Goal: Task Accomplishment & Management: Manage account settings

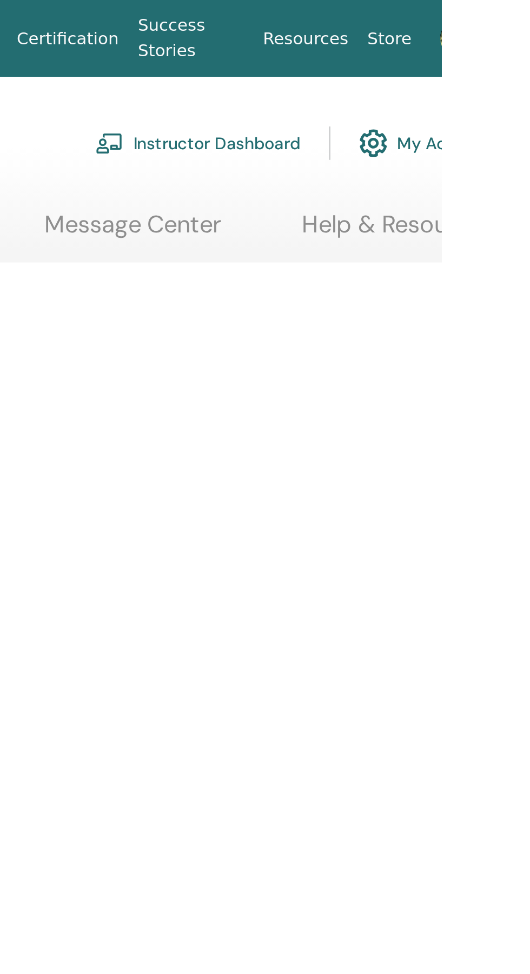
click at [529, 18] on img at bounding box center [537, 17] width 17 height 17
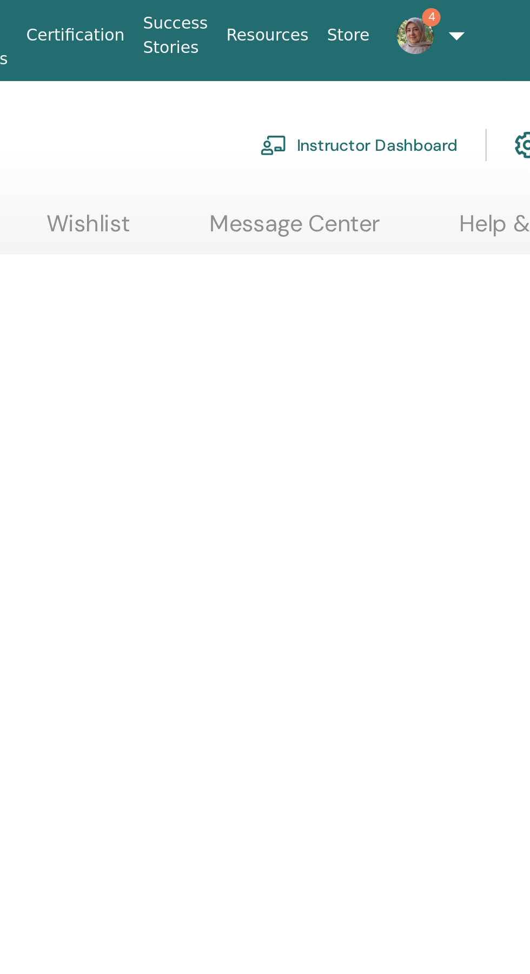
click at [434, 69] on link "Instructor Dashboard" at bounding box center [419, 73] width 93 height 24
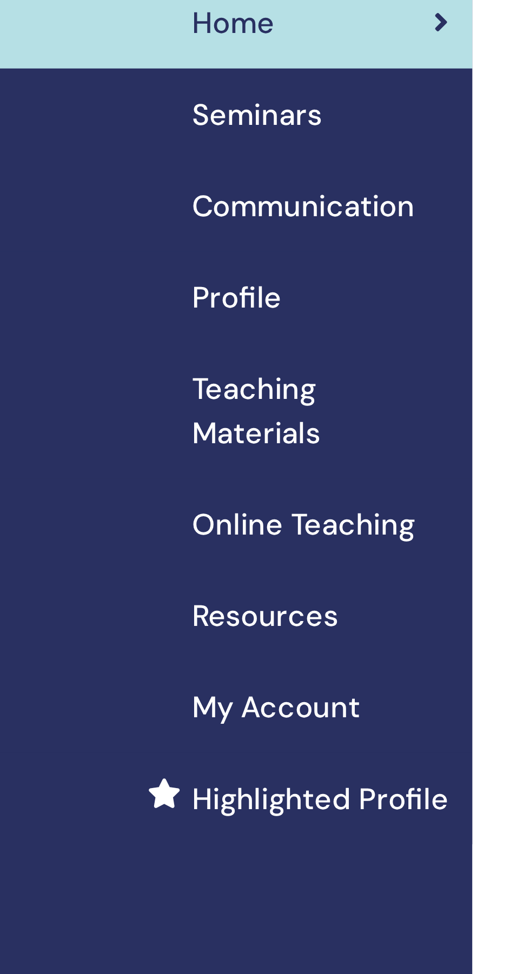
scroll to position [2, 0]
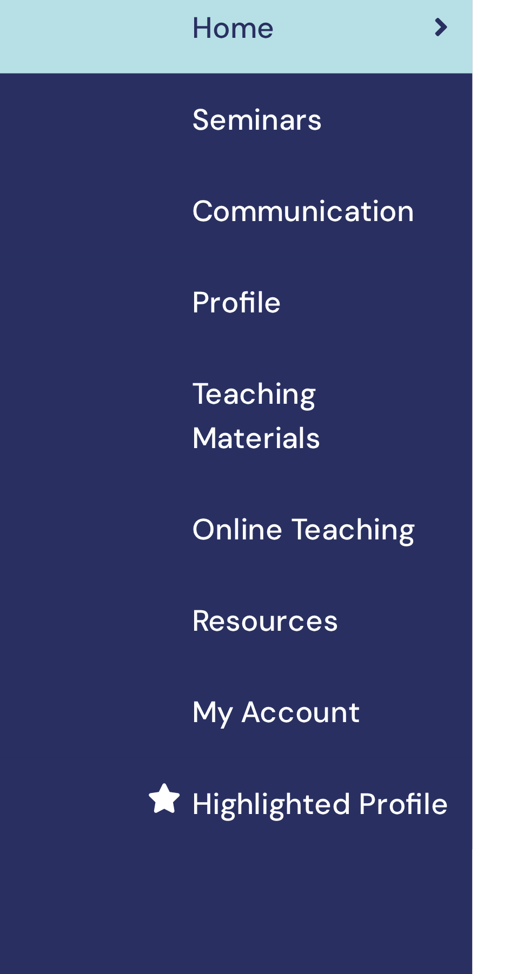
click at [93, 90] on span "Seminars" at bounding box center [94, 83] width 48 height 16
click at [96, 84] on span "Seminars" at bounding box center [94, 83] width 48 height 16
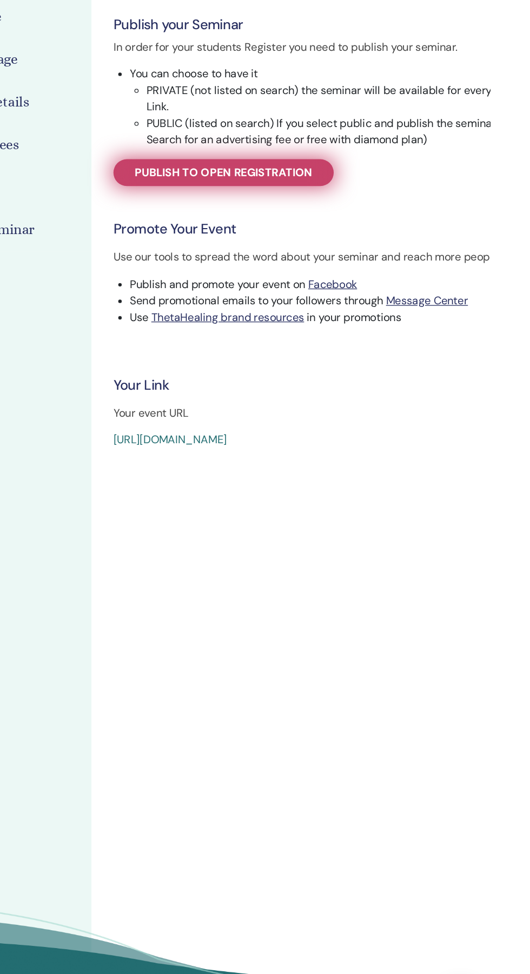
click at [304, 294] on span "Publish to open registration" at bounding box center [319, 299] width 139 height 11
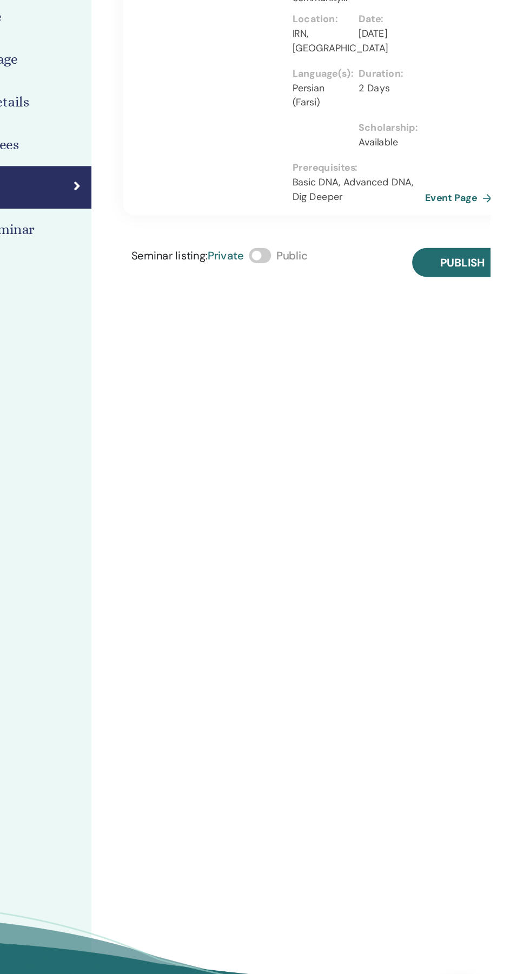
click at [356, 368] on span at bounding box center [348, 364] width 17 height 12
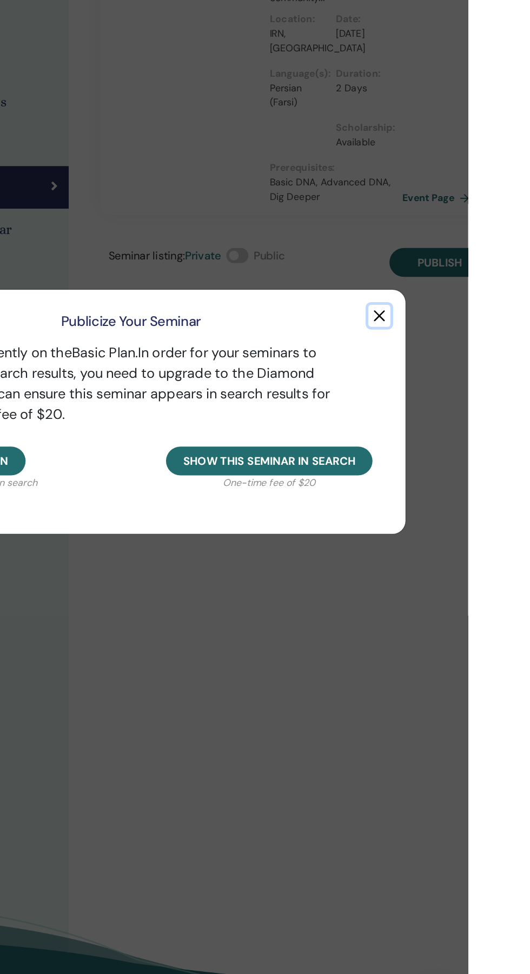
click at [469, 421] on button "button" at bounding box center [459, 411] width 17 height 17
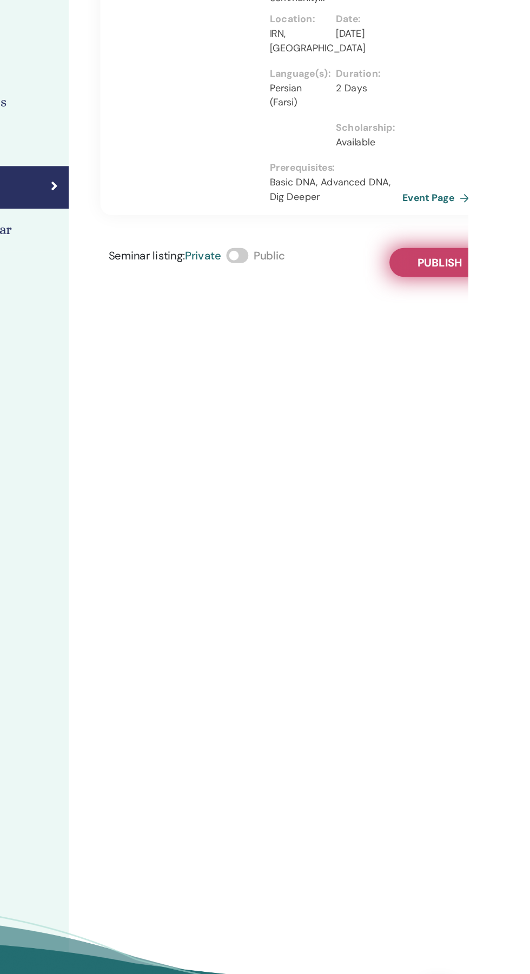
click at [519, 366] on span "Publish" at bounding box center [507, 369] width 35 height 11
click at [370, 363] on span "Public" at bounding box center [374, 364] width 24 height 11
click at [348, 364] on span at bounding box center [348, 364] width 17 height 12
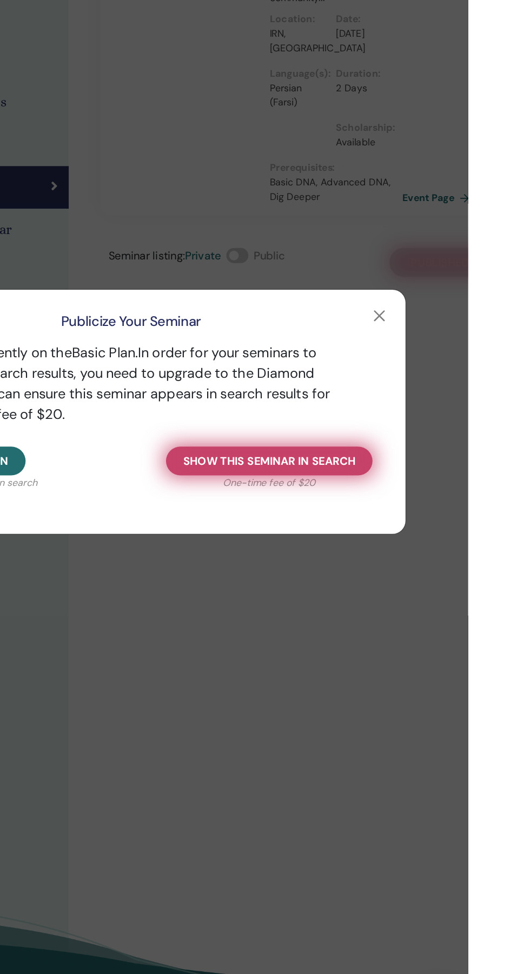
click at [455, 537] on button "Show this seminar in search" at bounding box center [373, 526] width 162 height 23
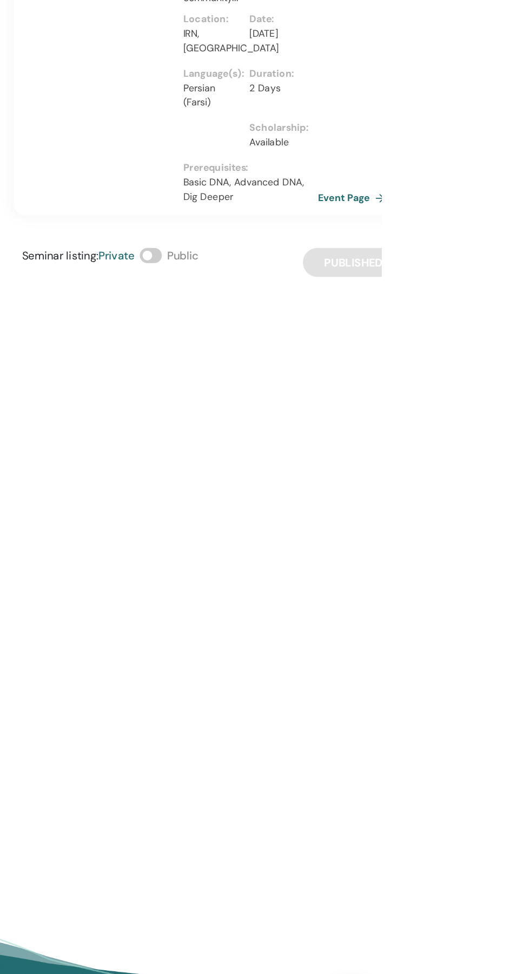
click at [516, 315] on link "Event Page" at bounding box center [508, 319] width 57 height 16
